Goal: Information Seeking & Learning: Learn about a topic

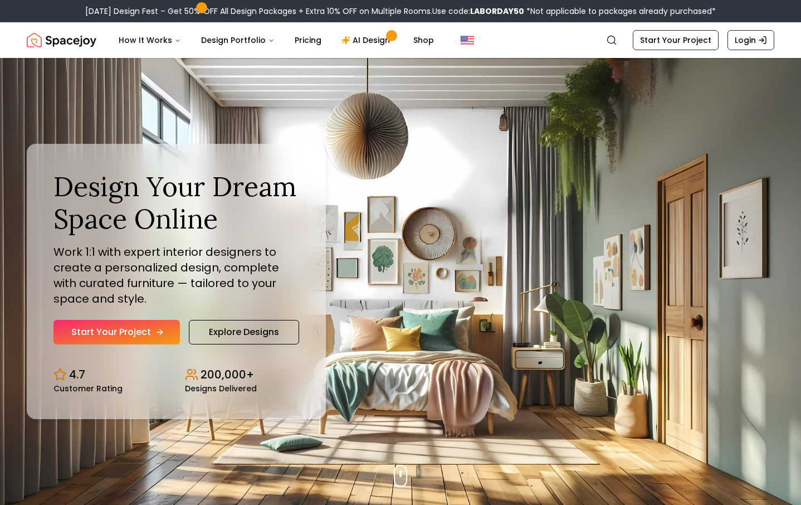
click at [156, 330] on icon "Hero section" at bounding box center [159, 332] width 9 height 9
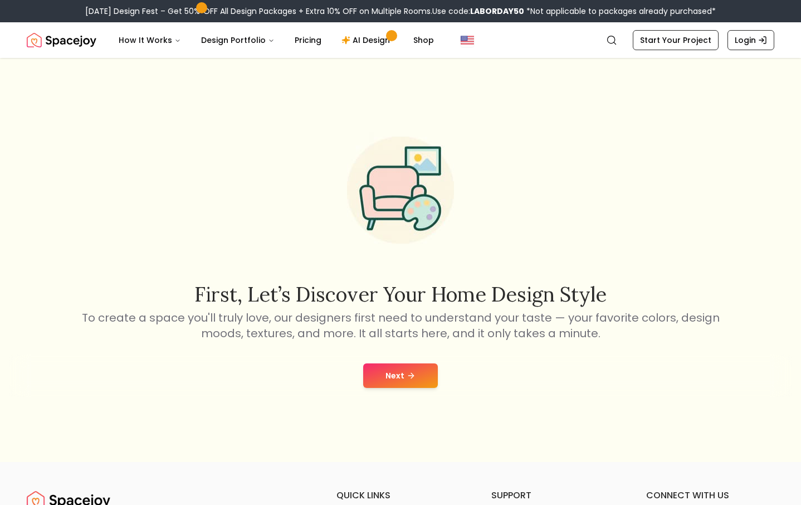
click at [409, 375] on icon at bounding box center [411, 375] width 9 height 9
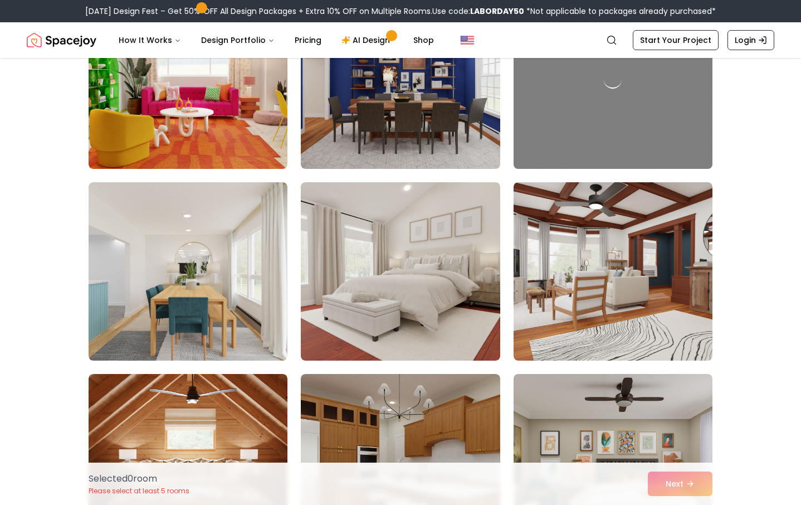
scroll to position [5288, 0]
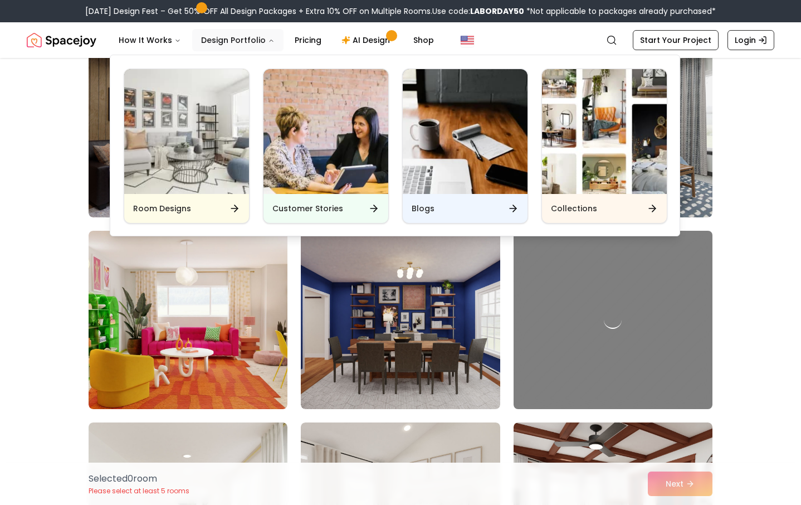
click at [220, 40] on button "Design Portfolio" at bounding box center [237, 40] width 91 height 22
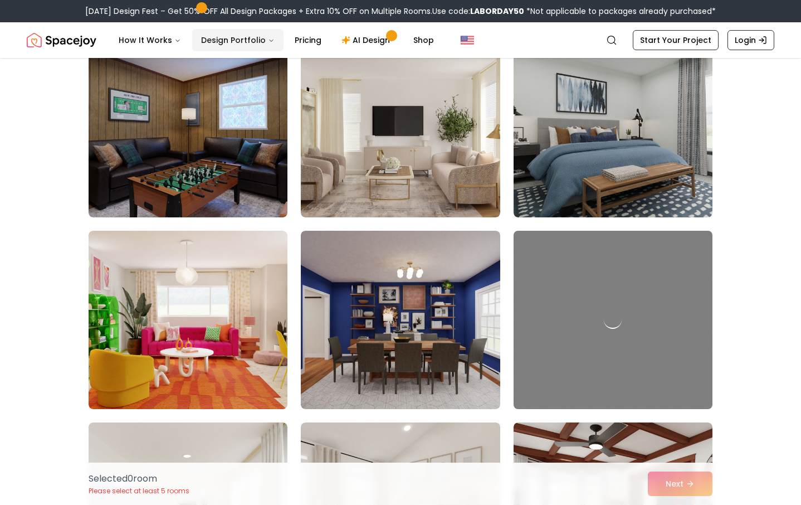
click at [268, 42] on icon "Main" at bounding box center [271, 40] width 7 height 7
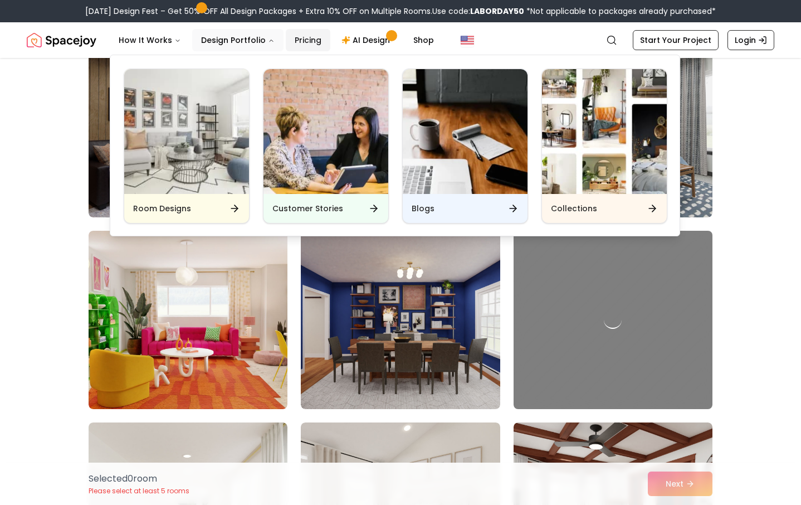
click at [299, 33] on link "Pricing" at bounding box center [308, 40] width 45 height 22
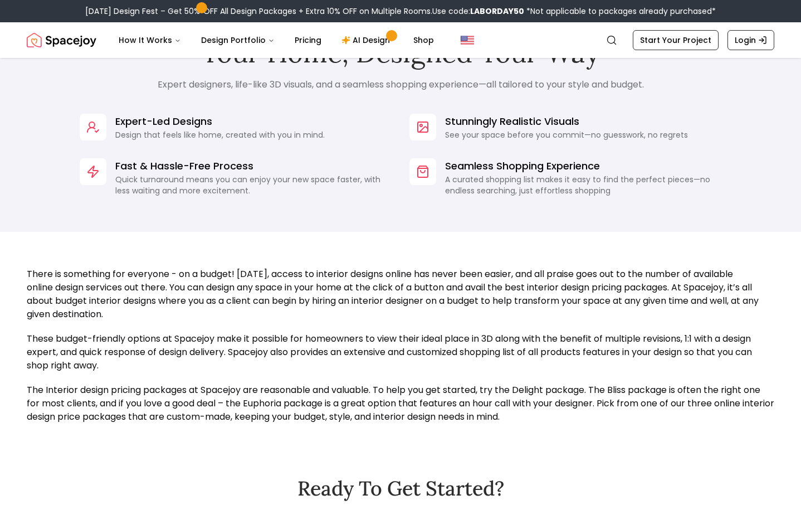
scroll to position [1042, 0]
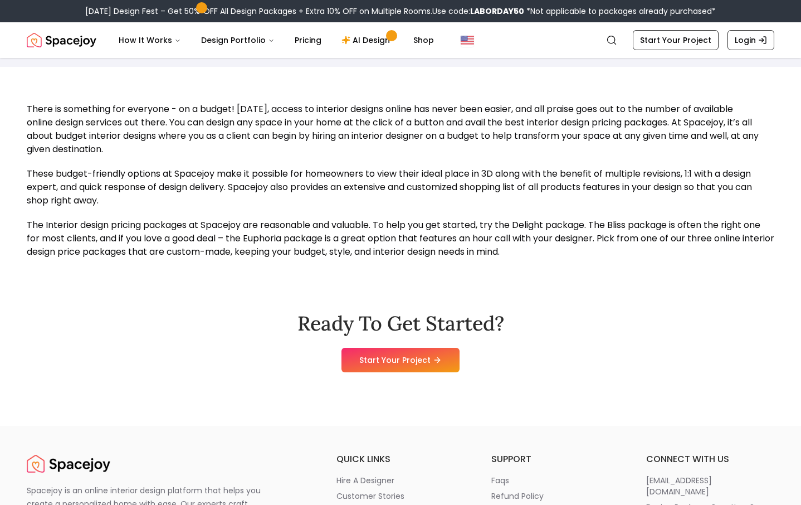
scroll to position [875, 0]
